Goal: Task Accomplishment & Management: Use online tool/utility

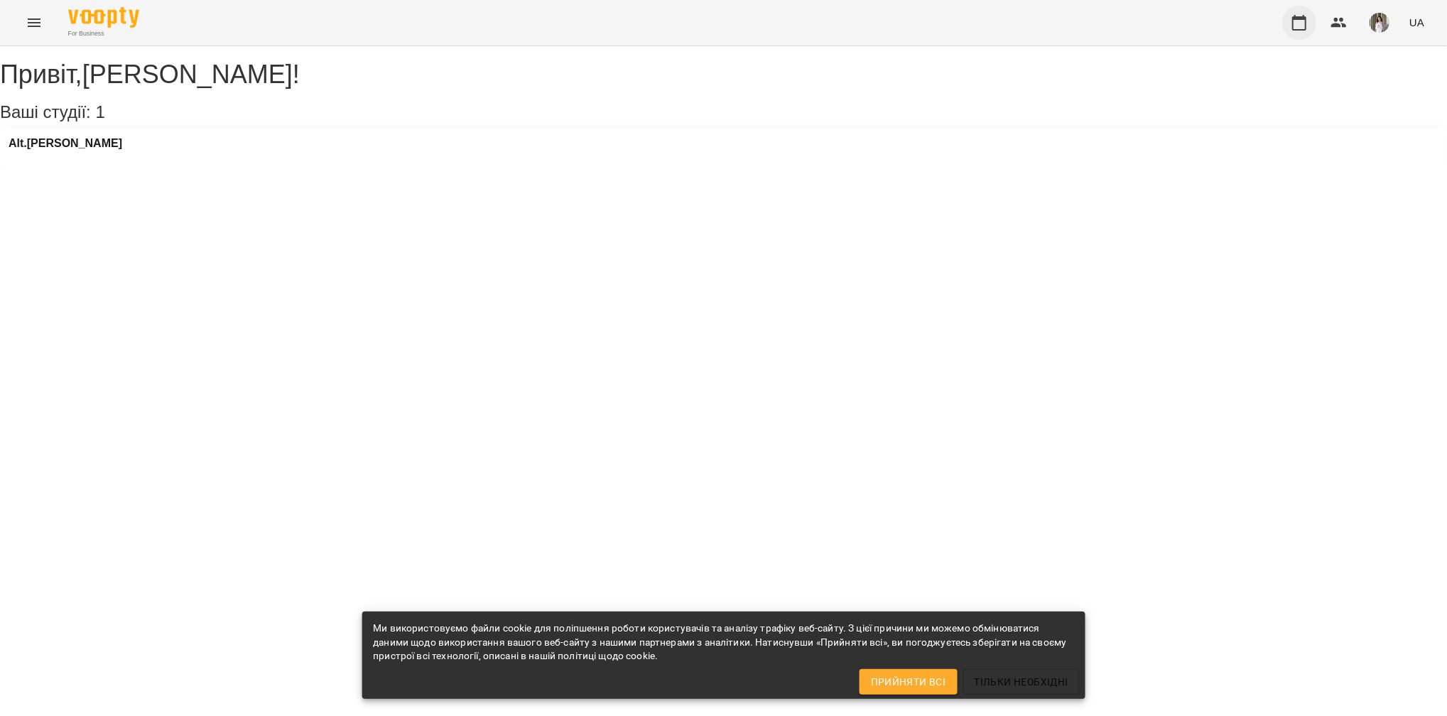
click at [1290, 18] on button "button" at bounding box center [1299, 23] width 34 height 34
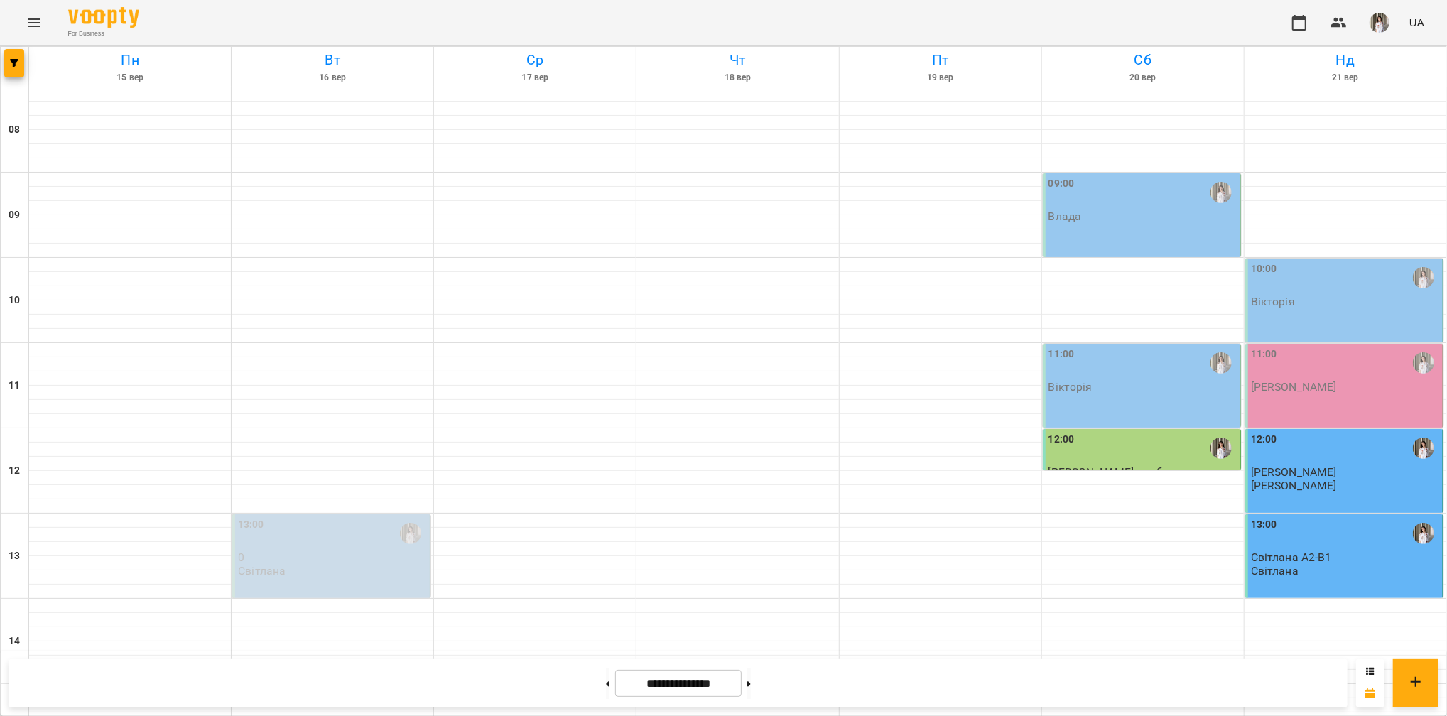
click at [1166, 394] on div "11:00 [PERSON_NAME]" at bounding box center [1142, 386] width 198 height 84
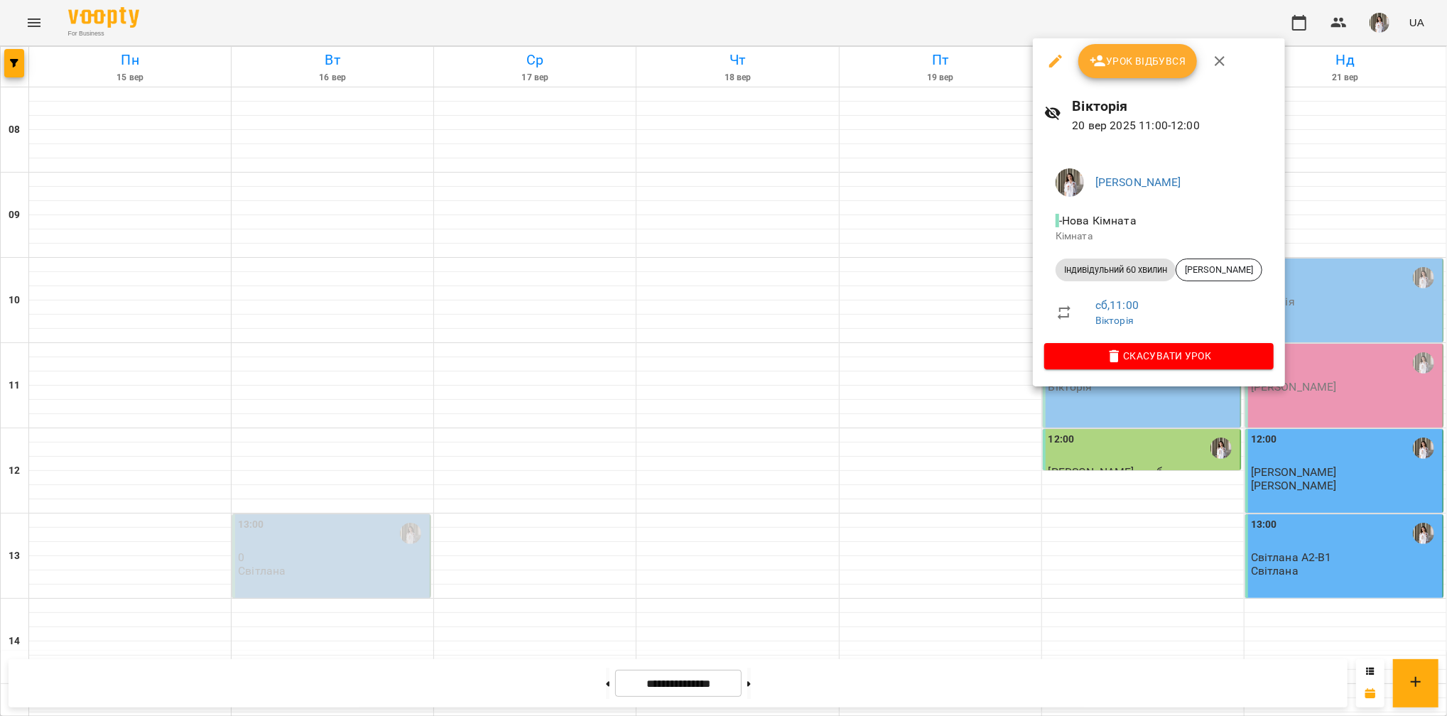
click at [1132, 56] on span "Урок відбувся" at bounding box center [1138, 61] width 97 height 17
